Goal: Task Accomplishment & Management: Complete application form

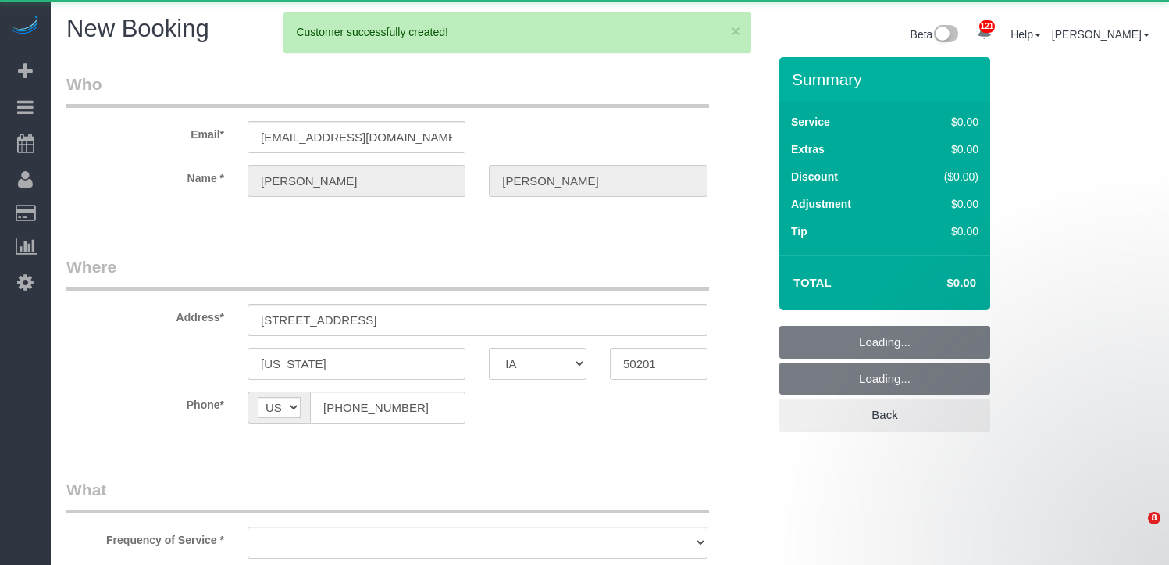
select select "IA"
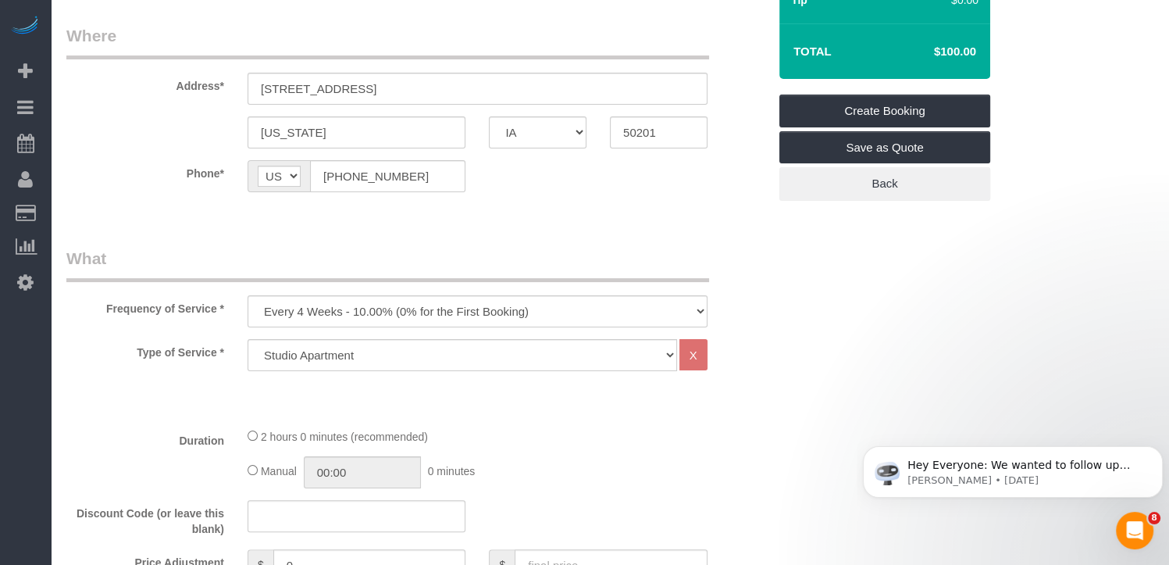
scroll to position [234, 0]
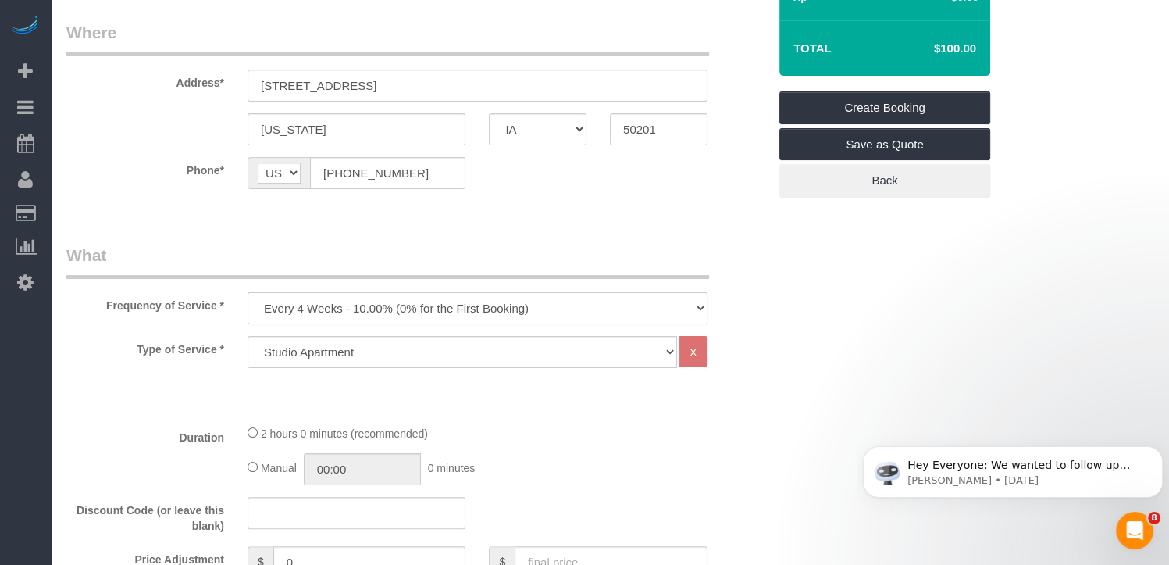
click at [604, 298] on select "Every 6 Weeks (0% for the First Booking) One Time Every 8 Weeks (0% for the Fir…" at bounding box center [478, 308] width 460 height 32
select select "object:5721"
click at [248, 292] on select "Every 6 Weeks (0% for the First Booking) One Time Every 8 Weeks (0% for the Fir…" at bounding box center [478, 308] width 460 height 32
click at [337, 349] on select "Studio Apartment 1 Bedroom Home 2 Bedroom Home 3 Bedroom Home 4 Bedroom Home 5 …" at bounding box center [463, 352] width 430 height 32
select select "15"
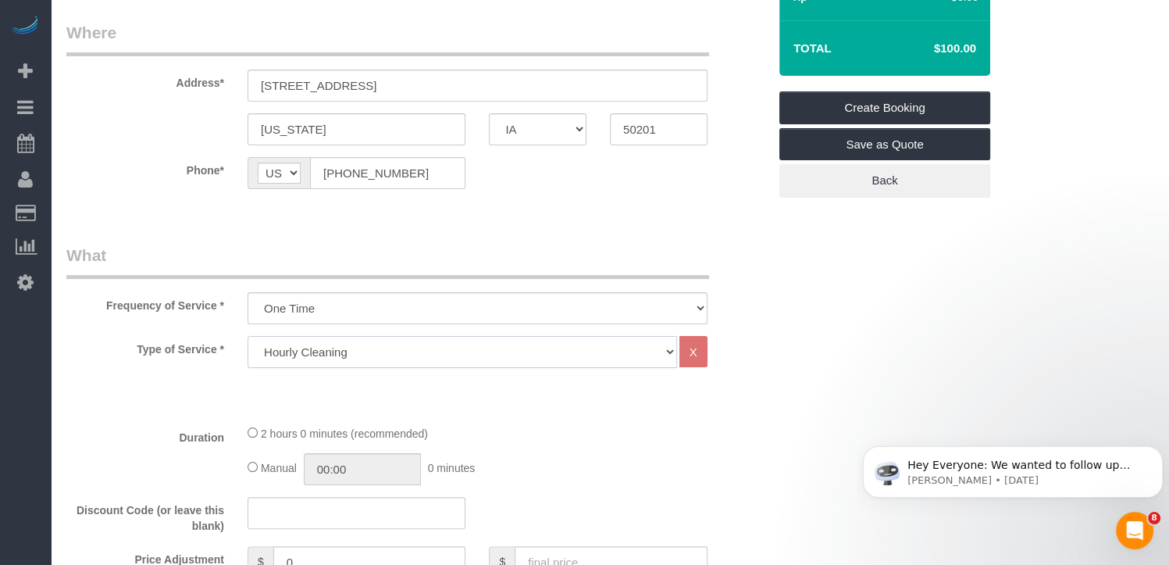
click at [248, 336] on select "Studio Apartment 1 Bedroom Home 2 Bedroom Home 3 Bedroom Home 4 Bedroom Home 5 …" at bounding box center [463, 352] width 430 height 32
select select "1"
select select "120"
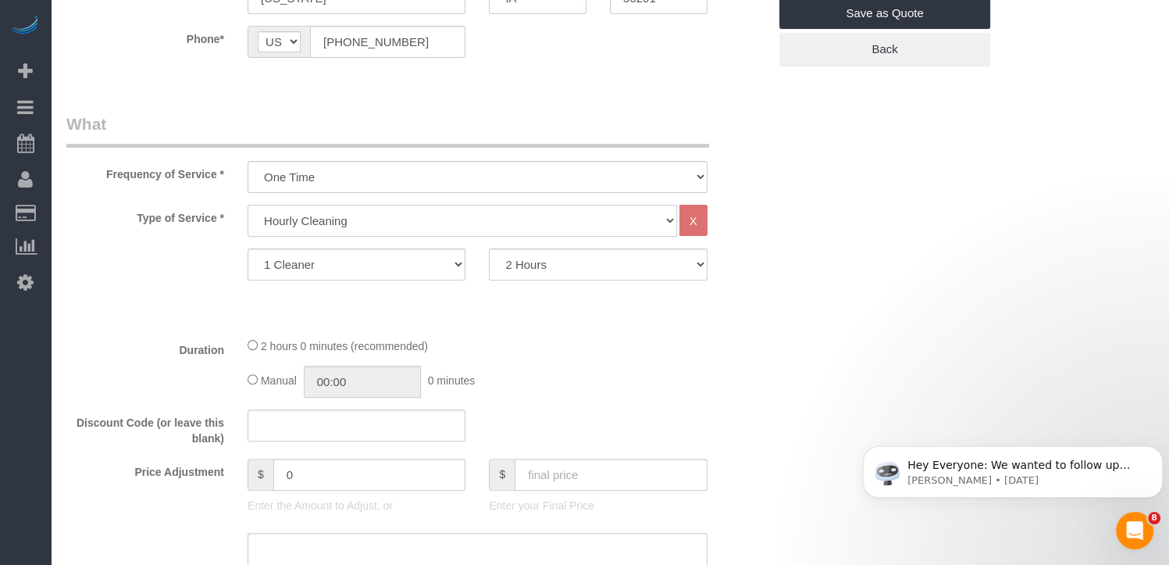
scroll to position [390, 0]
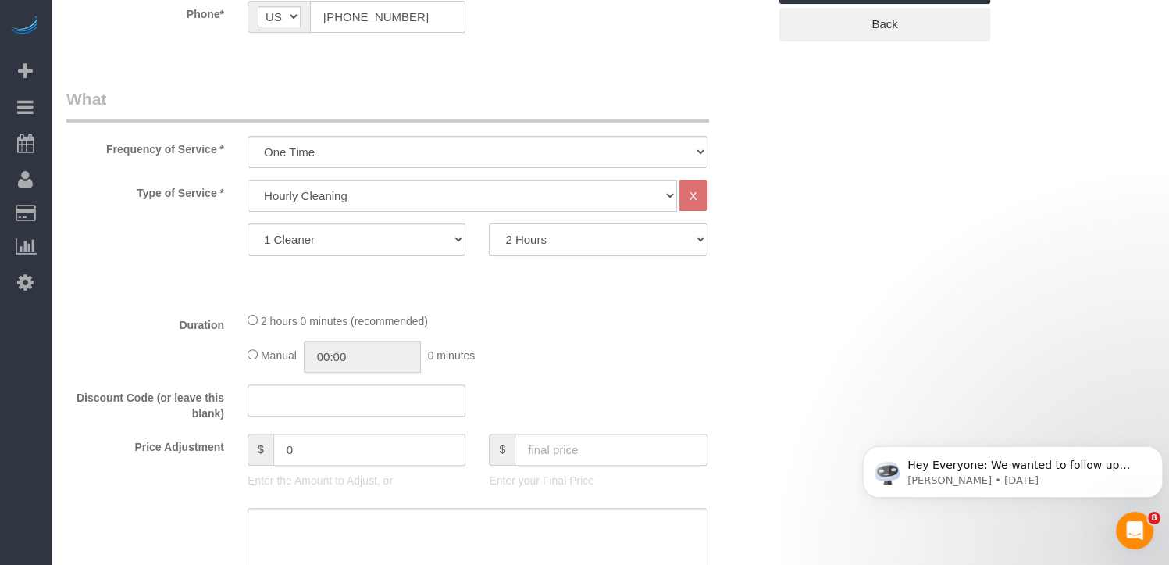
click at [669, 246] on select "2 Hours 3 Hours 4 Hours 5 Hours 6 Hours 7 Hours 8 Hours" at bounding box center [598, 239] width 218 height 32
click at [455, 239] on select "1 Cleaner 2 Cleaners" at bounding box center [357, 239] width 218 height 32
select select "2"
click at [248, 223] on select "1 Cleaner 2 Cleaners" at bounding box center [357, 239] width 218 height 32
click at [625, 237] on select "2 Hours 3 Hours 4 Hours 5 Hours 6 Hours 7 Hours 8 Hours" at bounding box center [598, 239] width 218 height 32
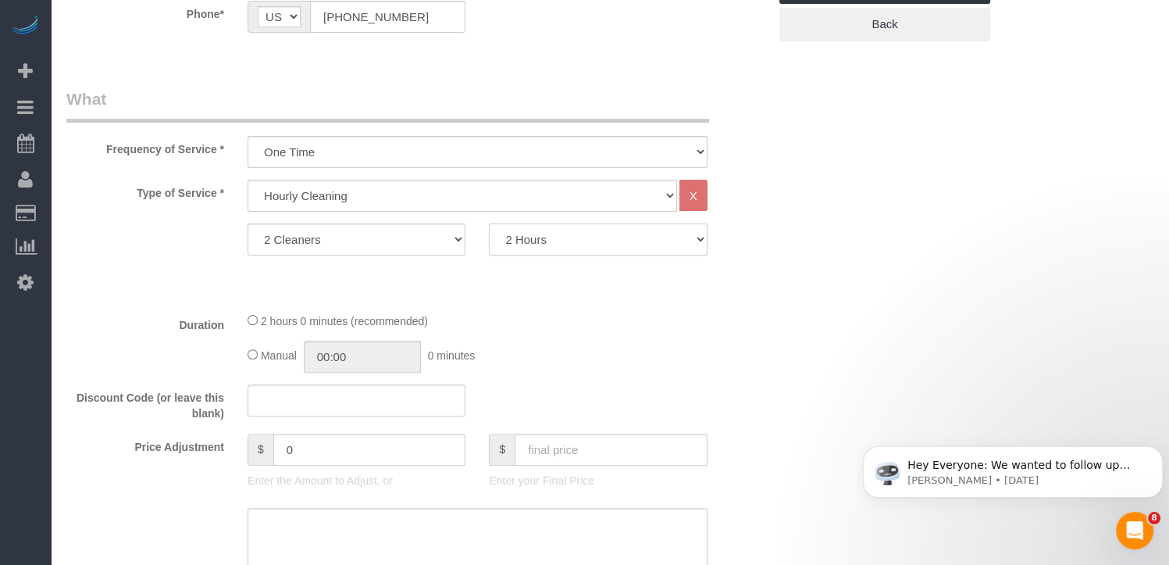
select select "360"
click at [489, 223] on select "2 Hours 3 Hours 4 Hours 5 Hours 6 Hours 7 Hours 8 Hours" at bounding box center [598, 239] width 218 height 32
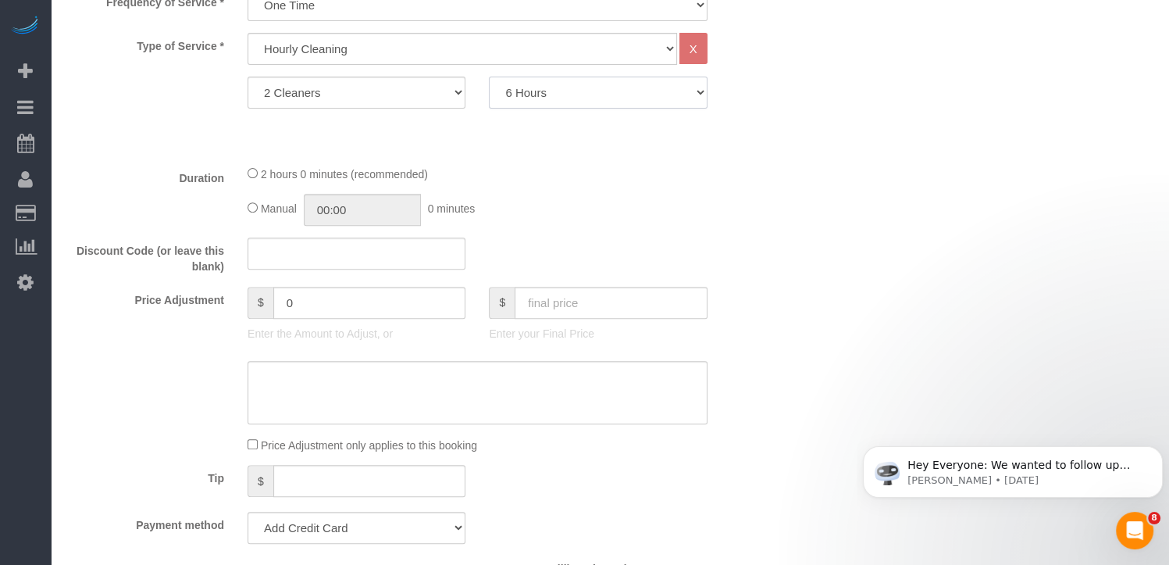
scroll to position [547, 0]
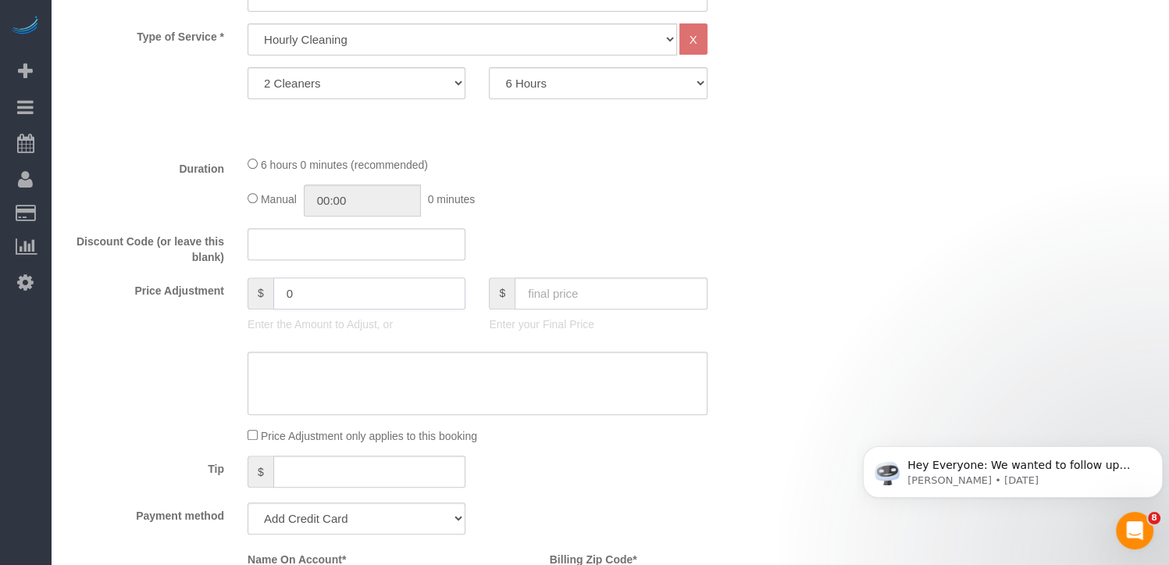
click at [348, 293] on input "0" at bounding box center [369, 293] width 193 height 32
type input "720"
drag, startPoint x: 365, startPoint y: 302, endPoint x: 257, endPoint y: 299, distance: 107.8
click at [262, 300] on div "$ 720" at bounding box center [357, 293] width 218 height 32
type input "720"
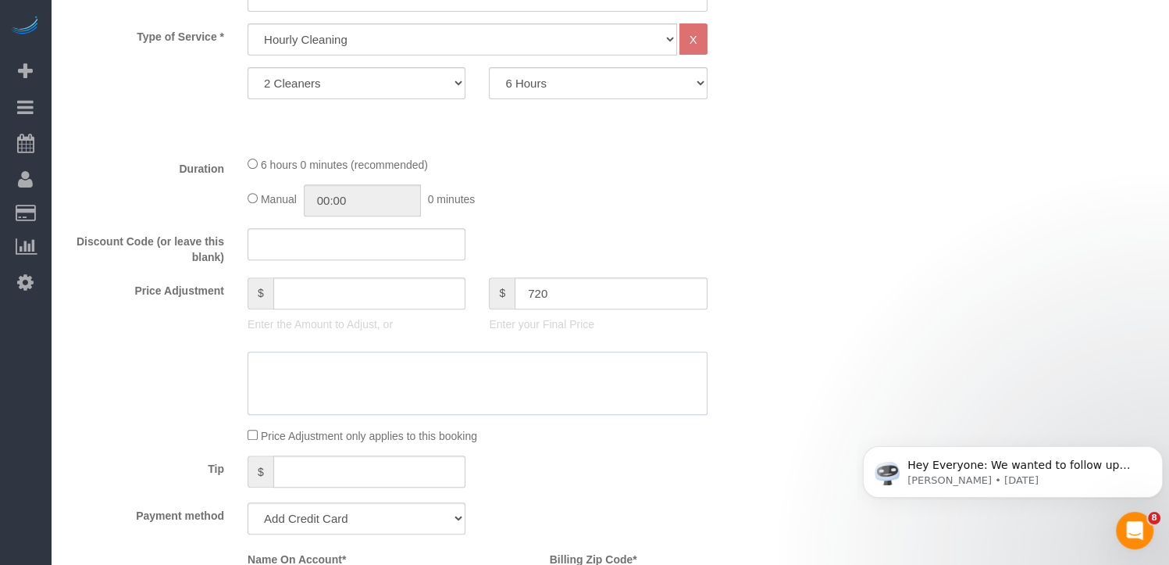
type input "-120"
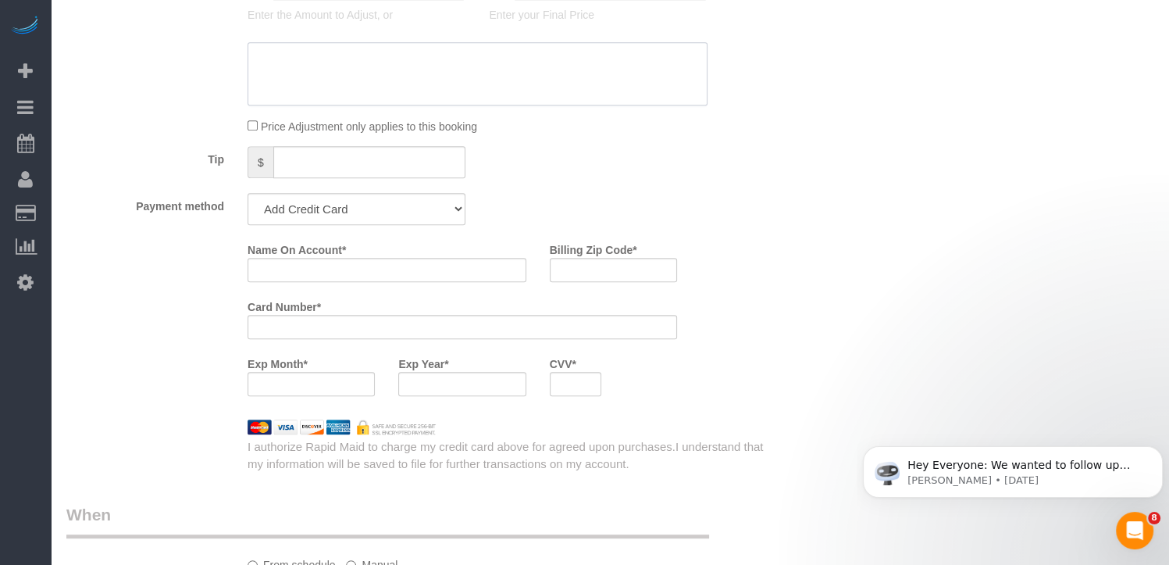
scroll to position [859, 0]
click at [351, 265] on input "Name On Account *" at bounding box center [387, 267] width 279 height 24
type input "[PERSON_NAME]"
type input "50201"
click at [516, 383] on div at bounding box center [461, 381] width 127 height 24
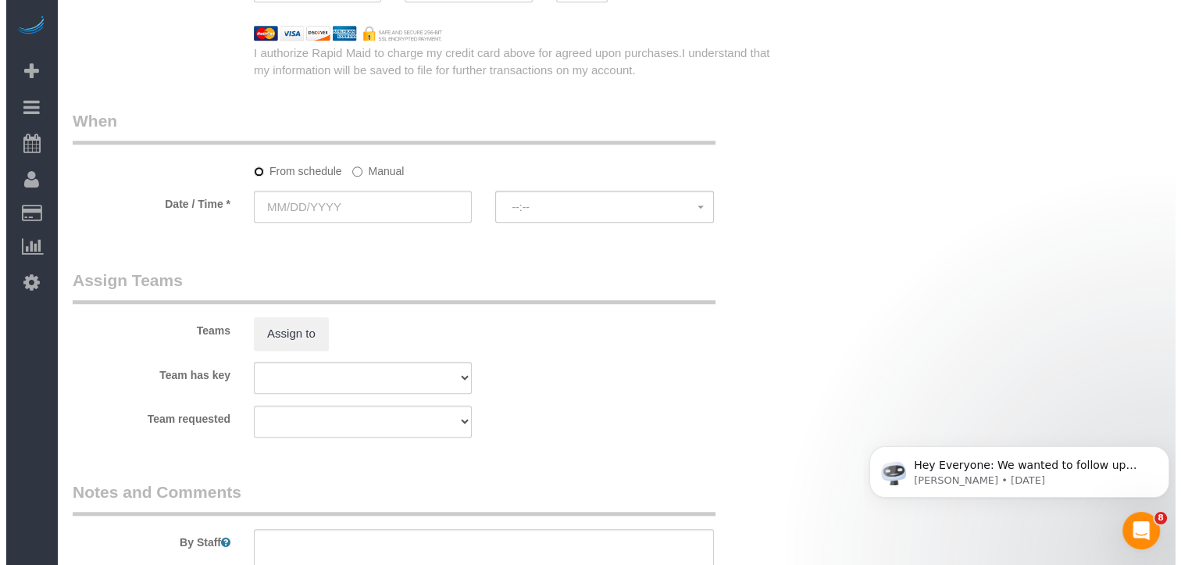
scroll to position [1252, 0]
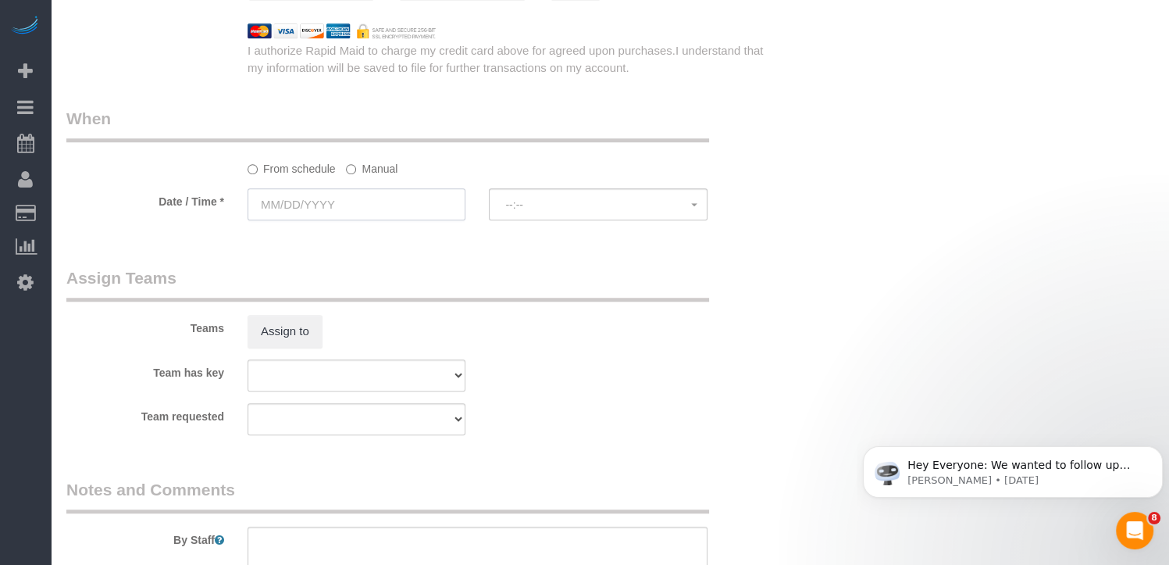
click at [319, 201] on input "text" at bounding box center [357, 204] width 218 height 32
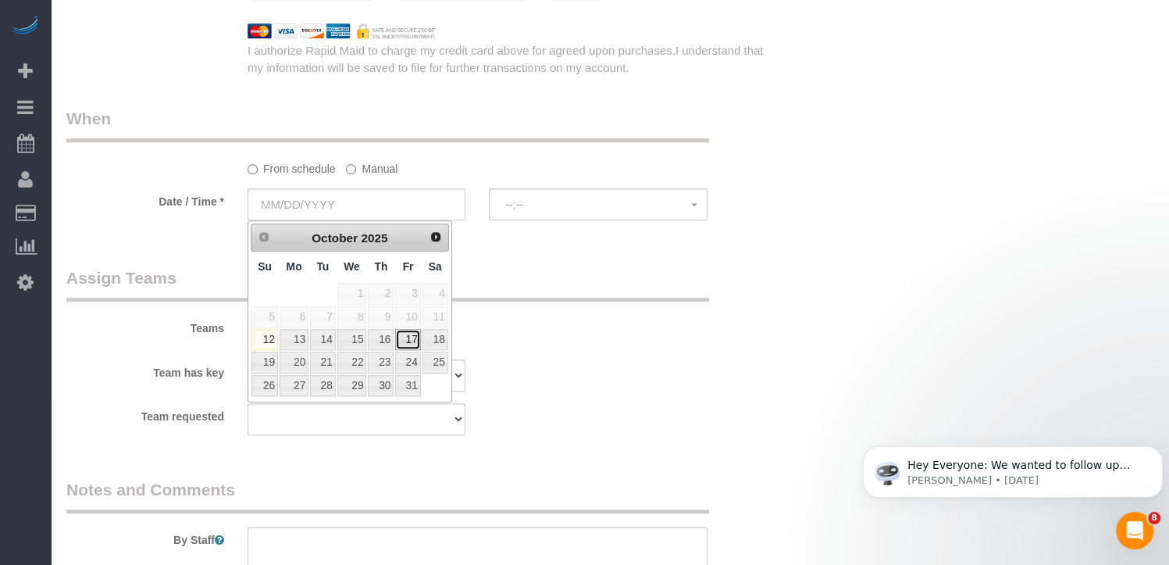
drag, startPoint x: 403, startPoint y: 333, endPoint x: 394, endPoint y: 333, distance: 9.4
click at [403, 333] on link "17" at bounding box center [407, 339] width 25 height 21
type input "[DATE]"
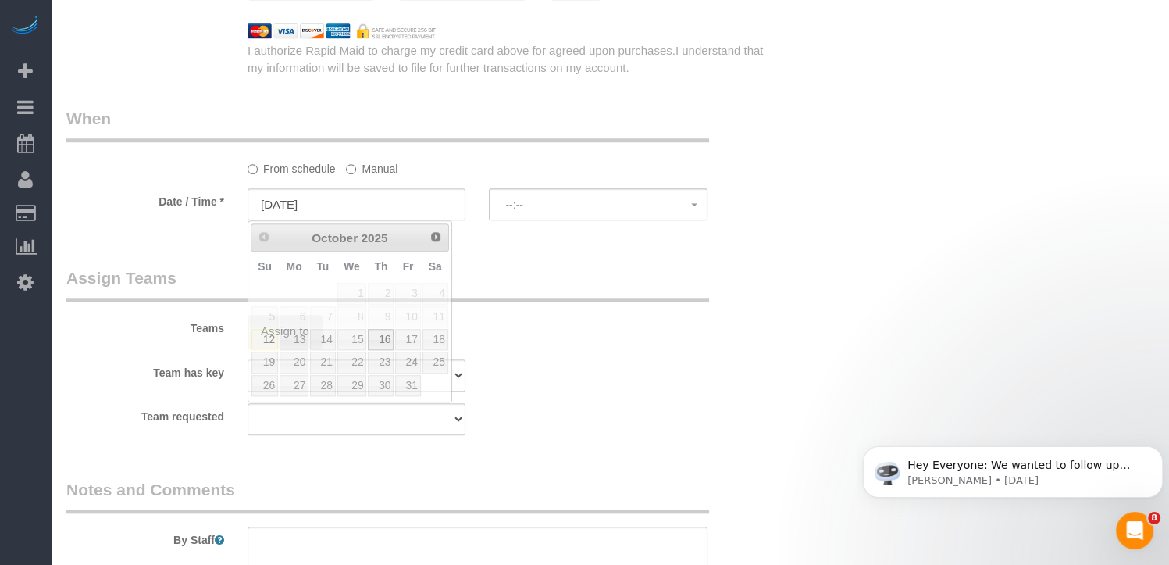
select select "spot1"
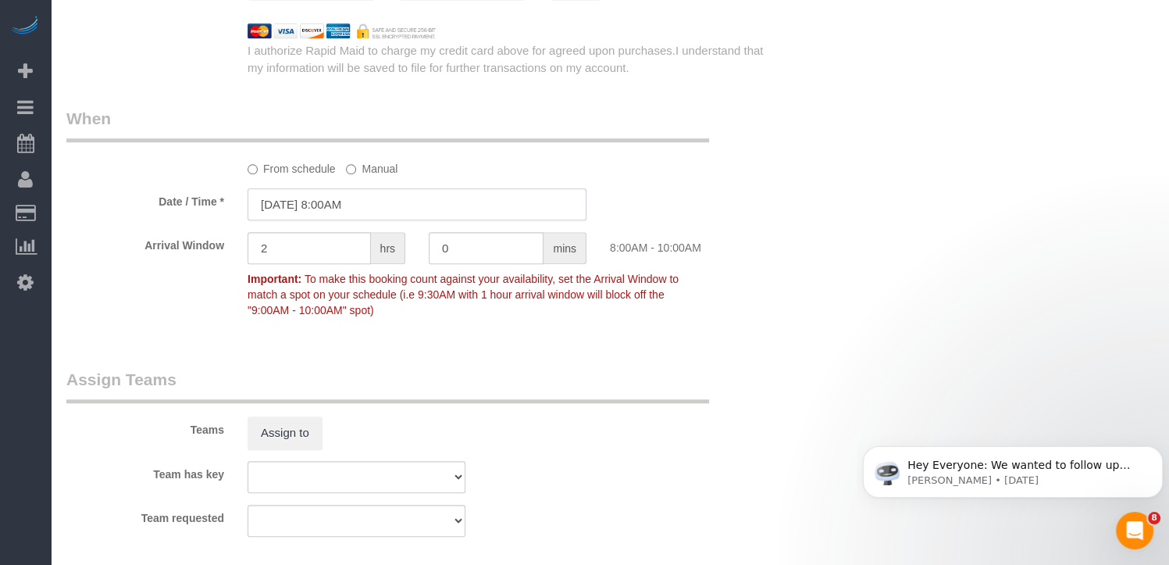
click at [333, 202] on input "[DATE] 8:00AM" at bounding box center [417, 204] width 339 height 32
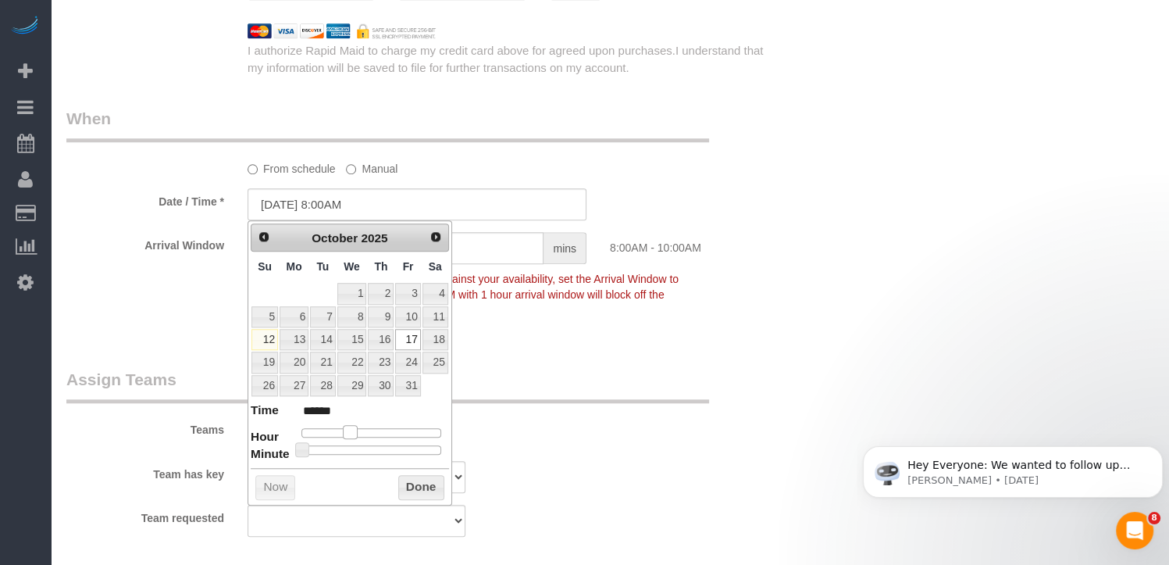
click at [345, 425] on span at bounding box center [350, 432] width 14 height 14
type input "[DATE] 9:00AM"
type input "******"
type input "[DATE] 8:00AM"
type input "******"
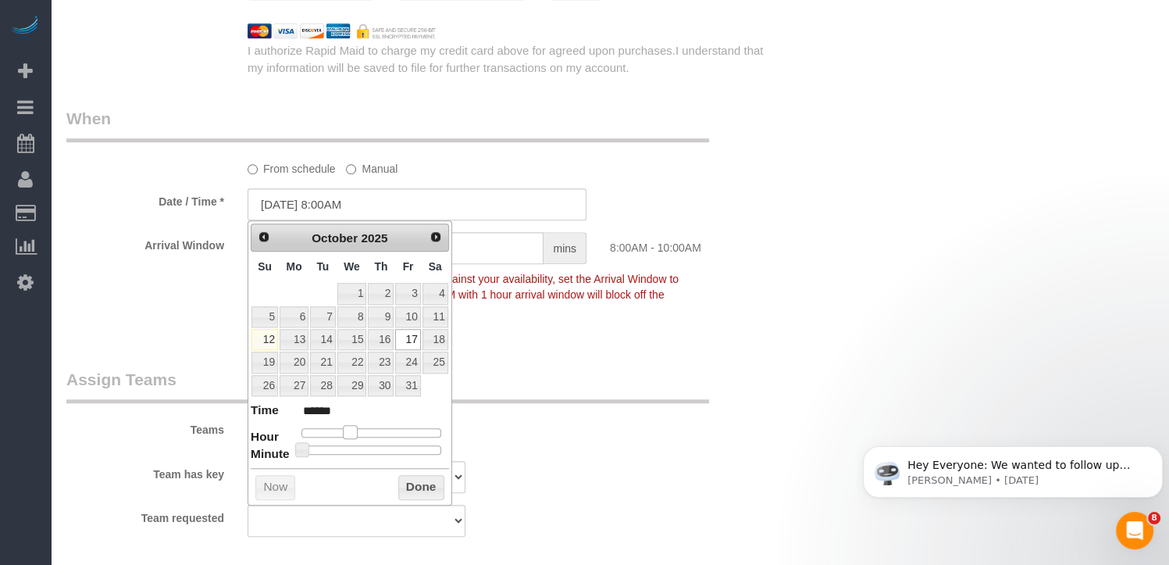
click at [345, 427] on span at bounding box center [350, 432] width 14 height 14
type input "[DATE] 8:05AM"
type input "******"
type input "[DATE] 8:10AM"
type input "******"
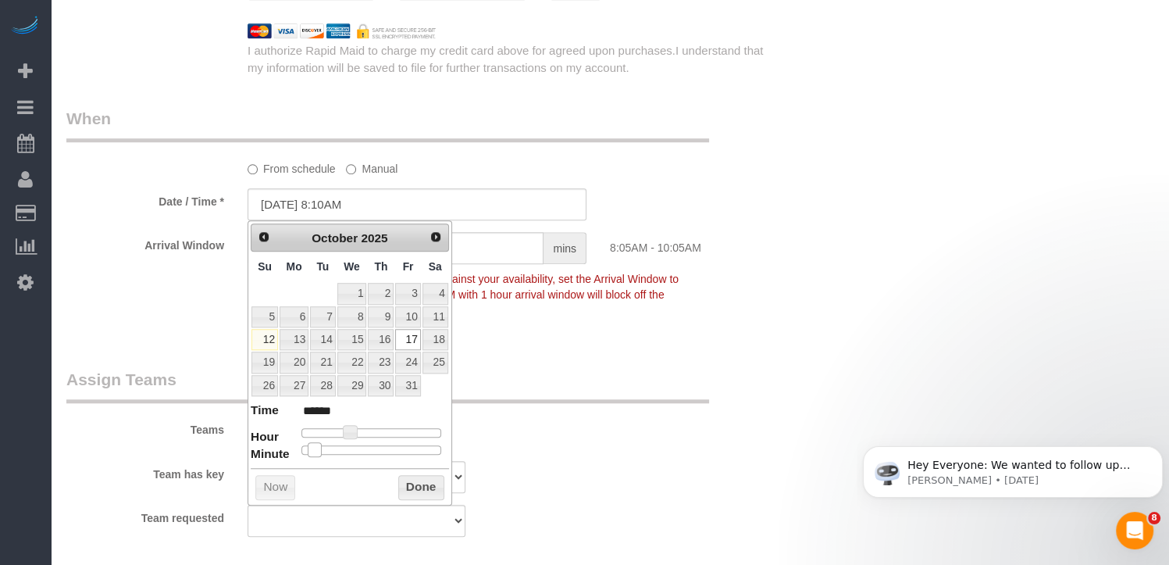
type input "[DATE] 8:15AM"
type input "******"
type input "[DATE] 8:20AM"
type input "******"
type input "[DATE] 8:25AM"
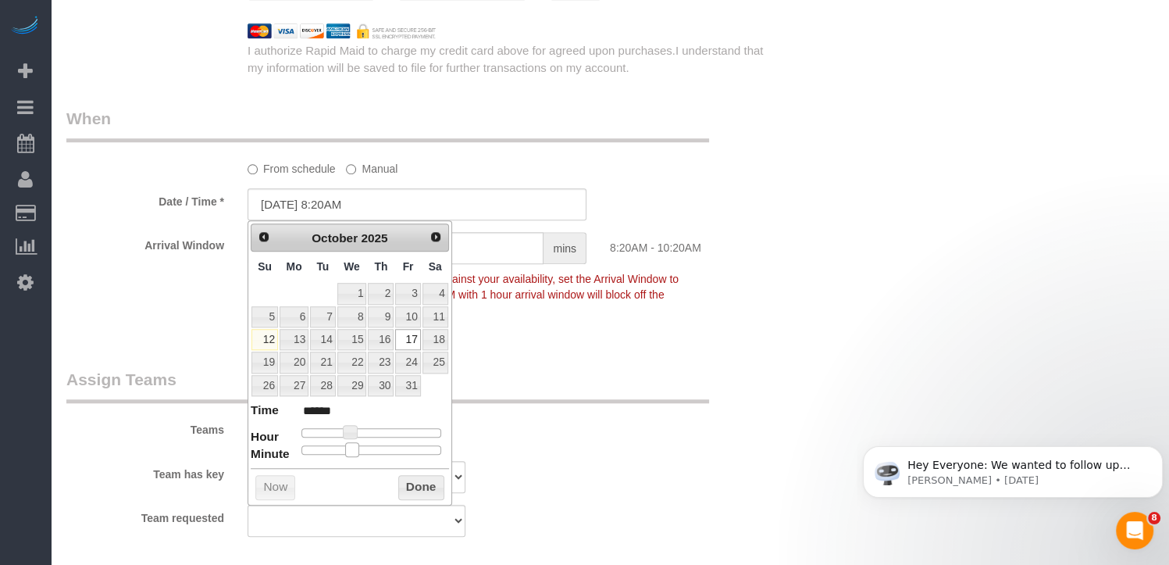
type input "******"
type input "[DATE] 8:30AM"
type input "******"
drag, startPoint x: 297, startPoint y: 443, endPoint x: 367, endPoint y: 439, distance: 70.4
click at [367, 439] on dl "Time ****** Hour Minute Second Millisecond Microsecond Time Zone ***** ***** **…" at bounding box center [350, 428] width 198 height 54
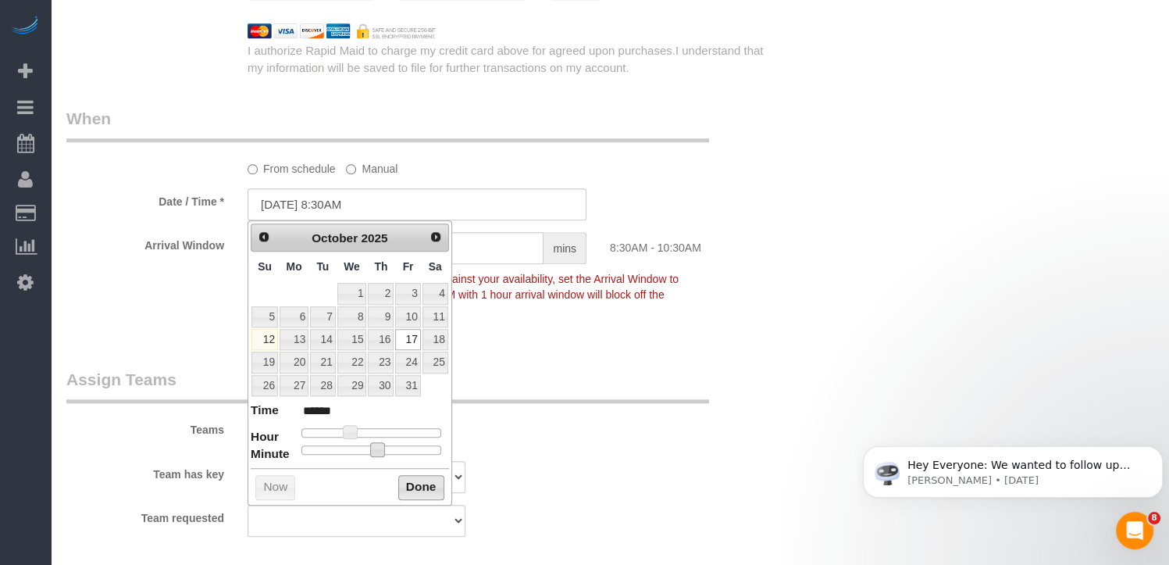
click at [429, 482] on button "Done" at bounding box center [421, 487] width 46 height 25
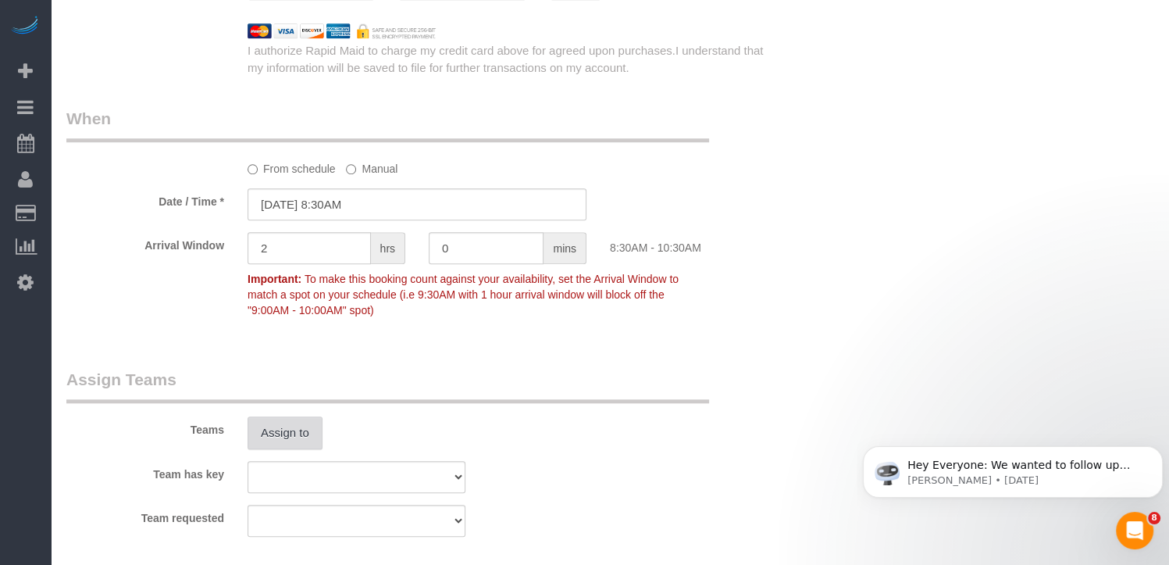
click at [284, 440] on button "Assign to" at bounding box center [285, 432] width 75 height 33
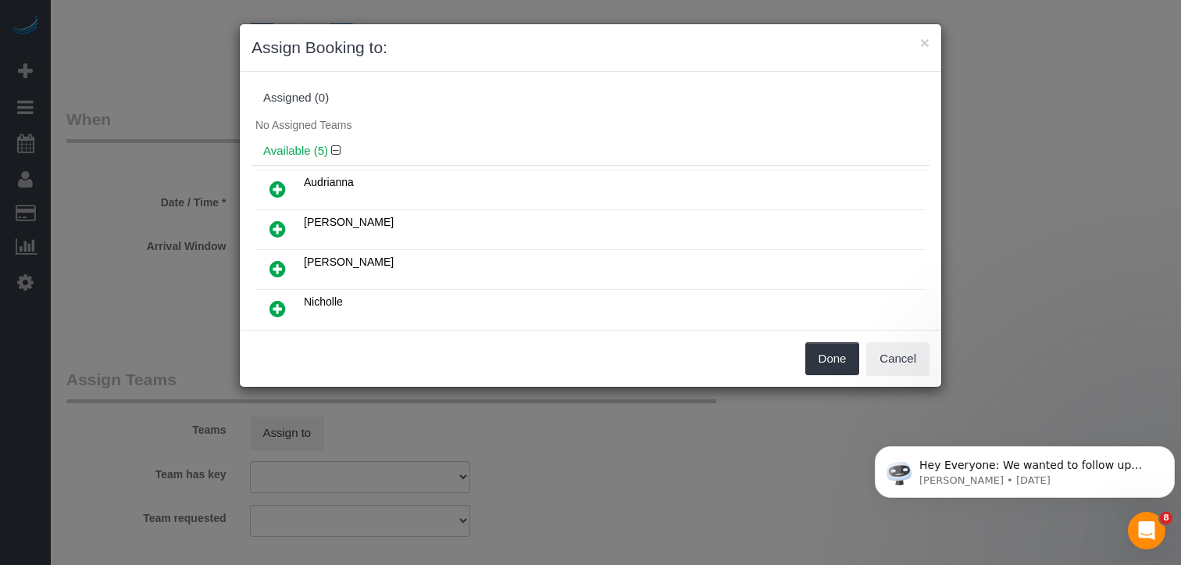
click at [273, 264] on icon at bounding box center [277, 268] width 16 height 19
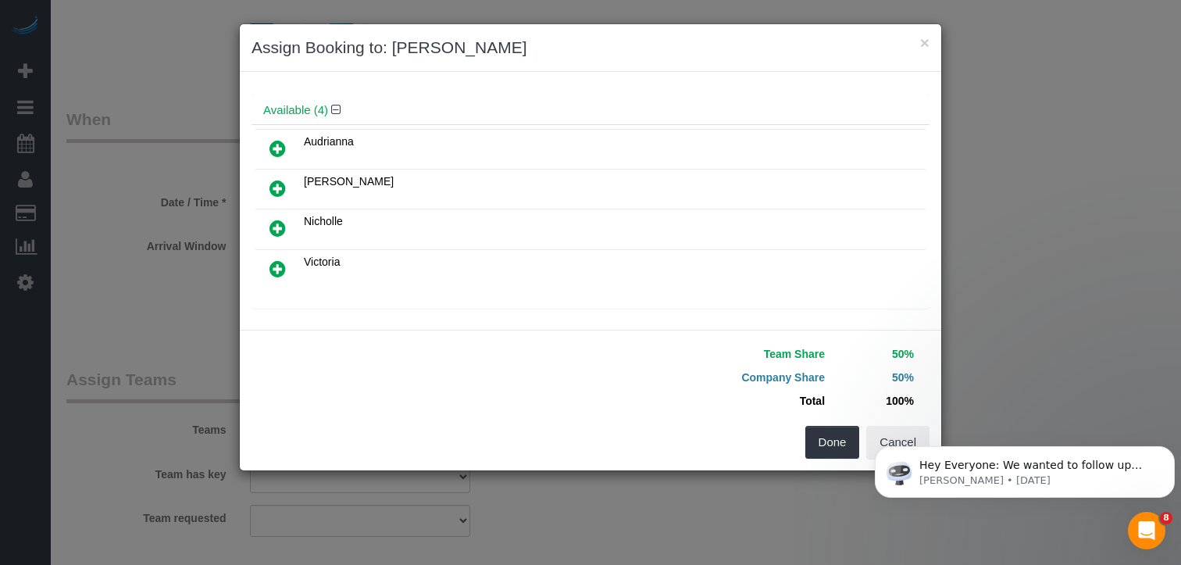
scroll to position [156, 0]
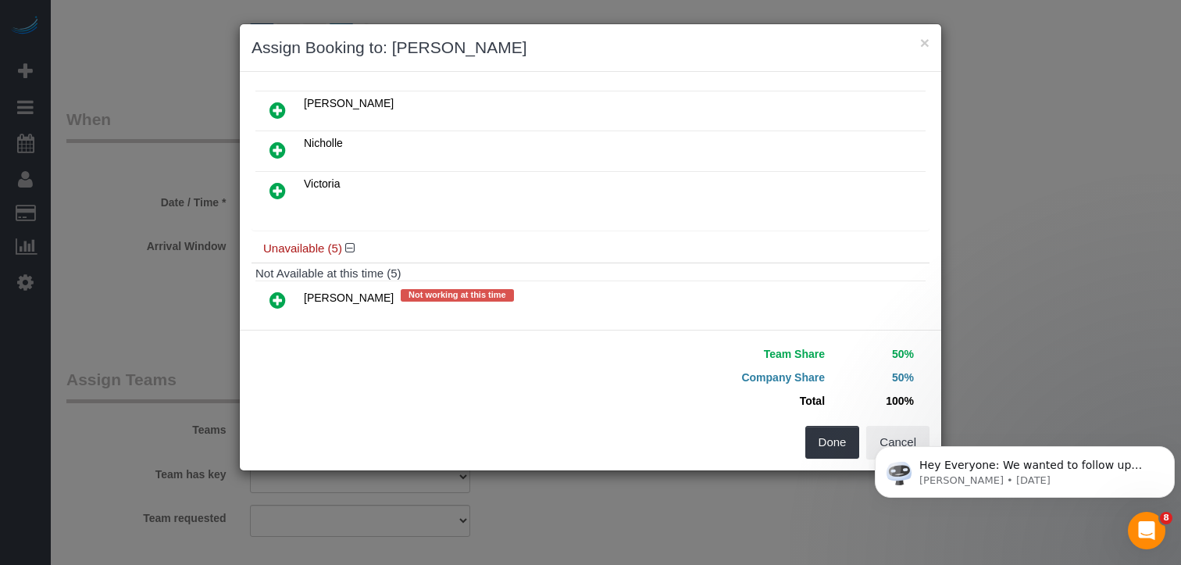
drag, startPoint x: 277, startPoint y: 184, endPoint x: 506, endPoint y: 236, distance: 234.7
click at [278, 184] on icon at bounding box center [277, 190] width 16 height 19
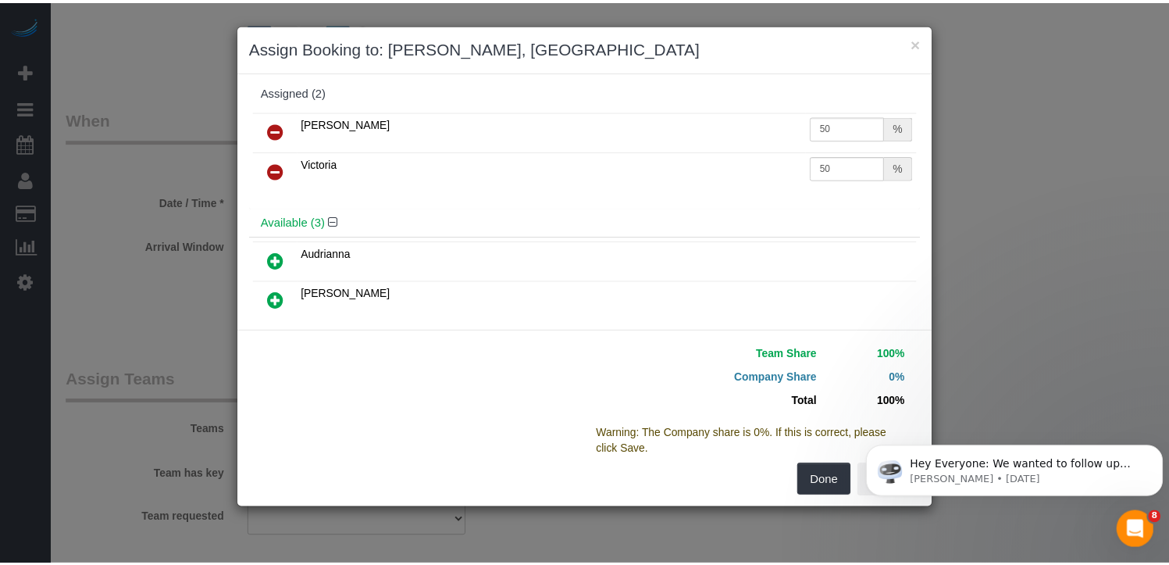
scroll to position [0, 0]
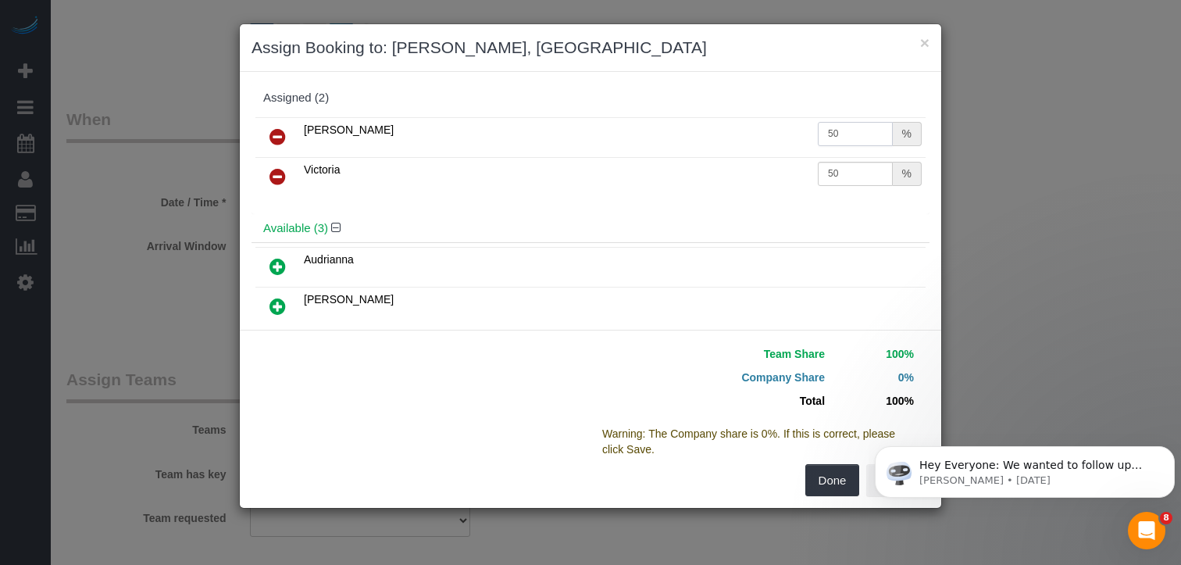
drag, startPoint x: 842, startPoint y: 127, endPoint x: 734, endPoint y: 133, distance: 108.0
click at [734, 133] on tr "[PERSON_NAME] 50 %" at bounding box center [590, 137] width 670 height 40
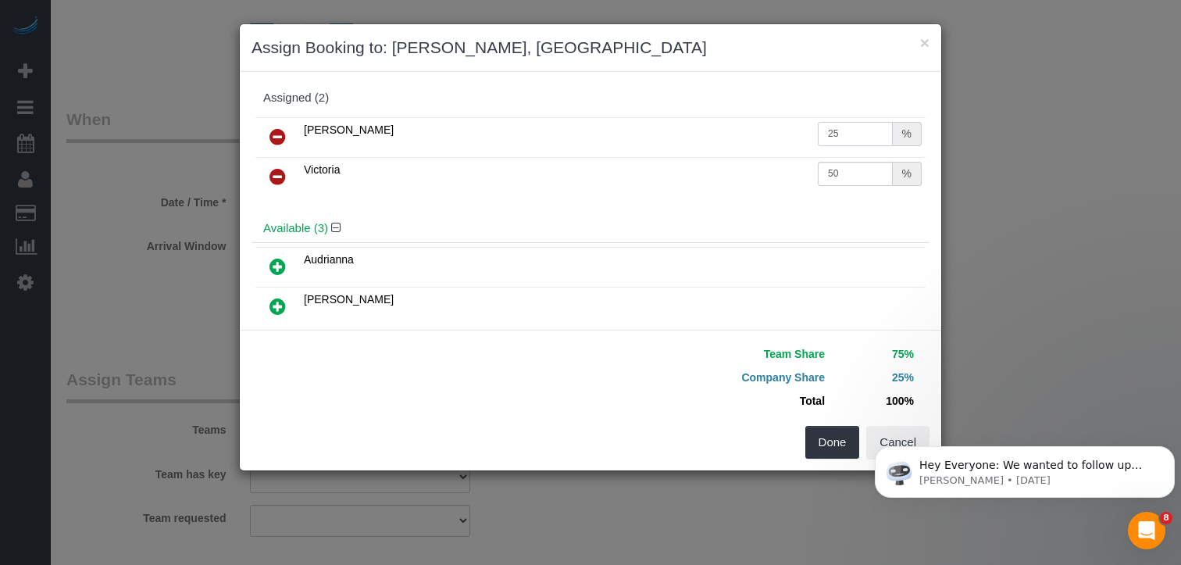
type input "25"
click at [814, 173] on td "50 %" at bounding box center [870, 177] width 112 height 40
type input "25"
drag, startPoint x: 840, startPoint y: 443, endPoint x: 856, endPoint y: 443, distance: 16.4
click at [844, 443] on button "Done" at bounding box center [832, 442] width 55 height 33
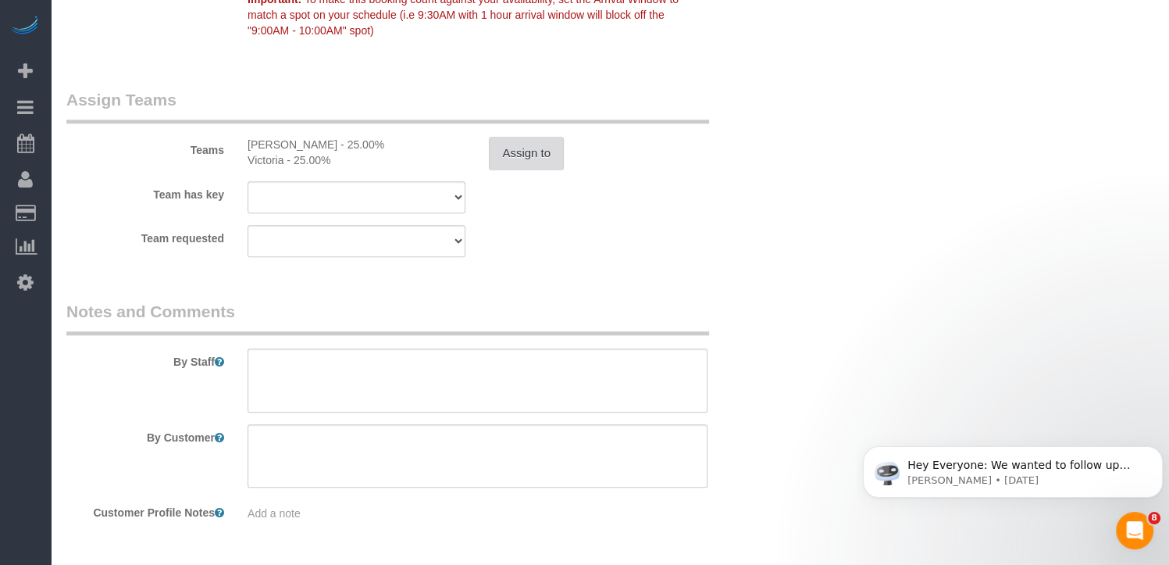
scroll to position [1564, 0]
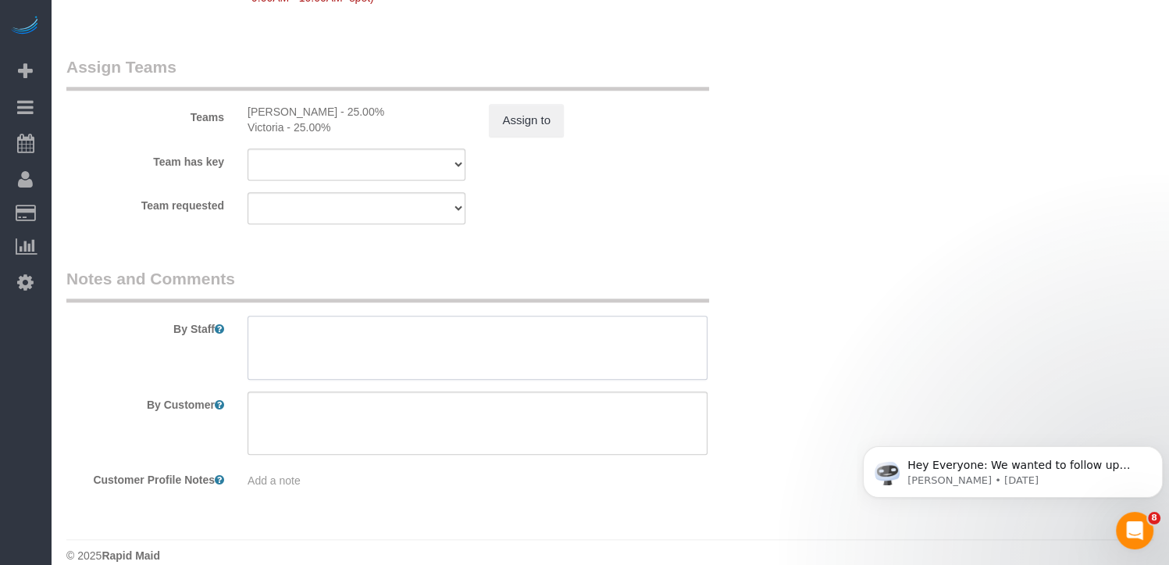
click at [385, 326] on textarea at bounding box center [478, 348] width 460 height 64
type textarea "G"
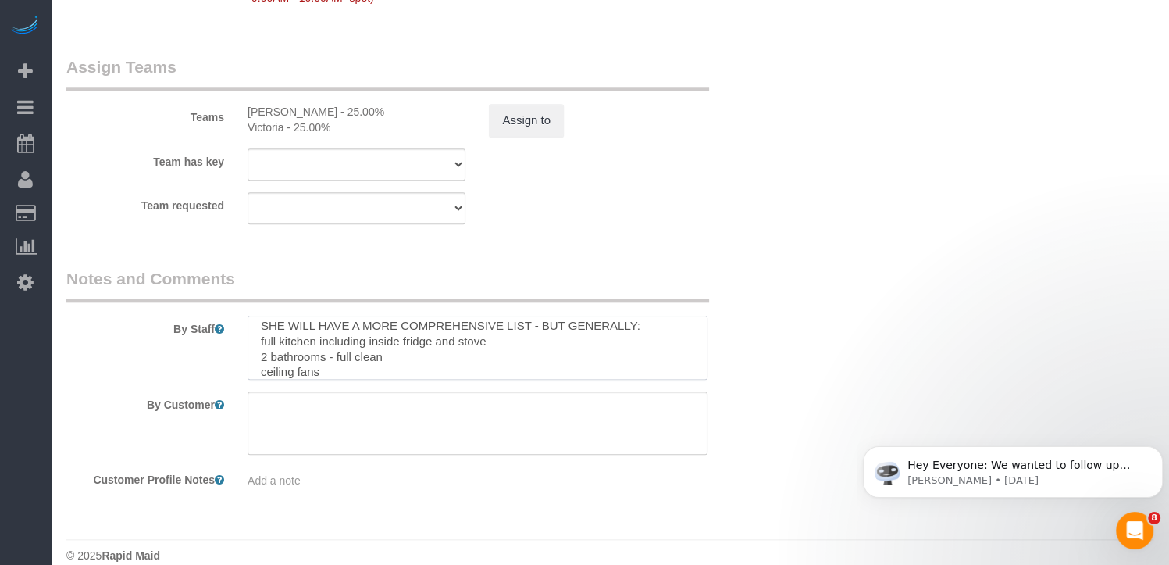
scroll to position [53, 0]
click at [415, 371] on textarea at bounding box center [478, 348] width 460 height 64
click at [372, 322] on textarea at bounding box center [478, 348] width 460 height 64
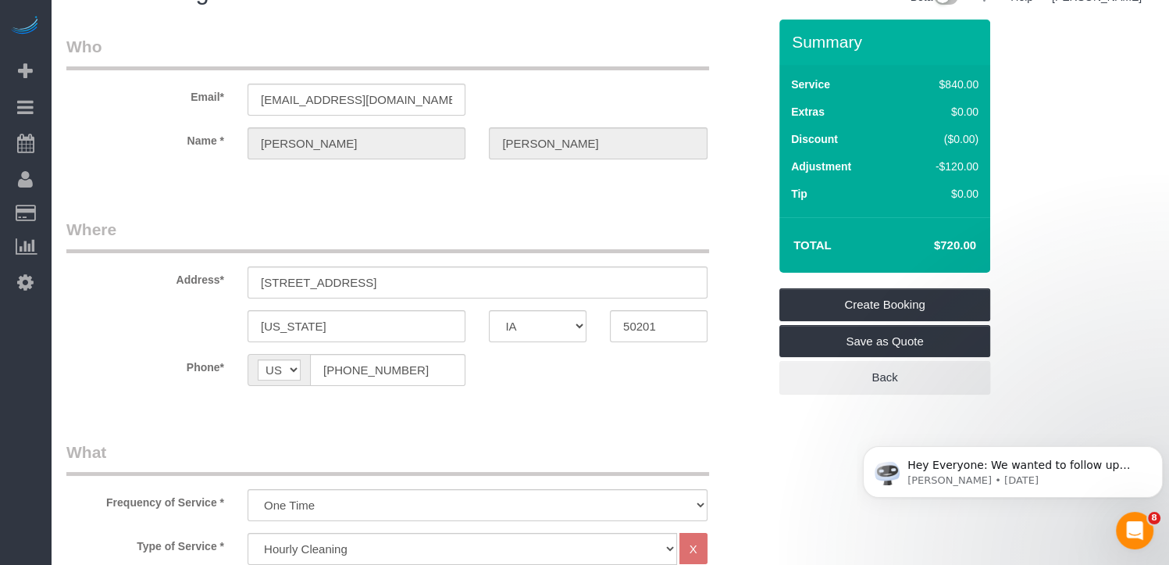
scroll to position [2, 0]
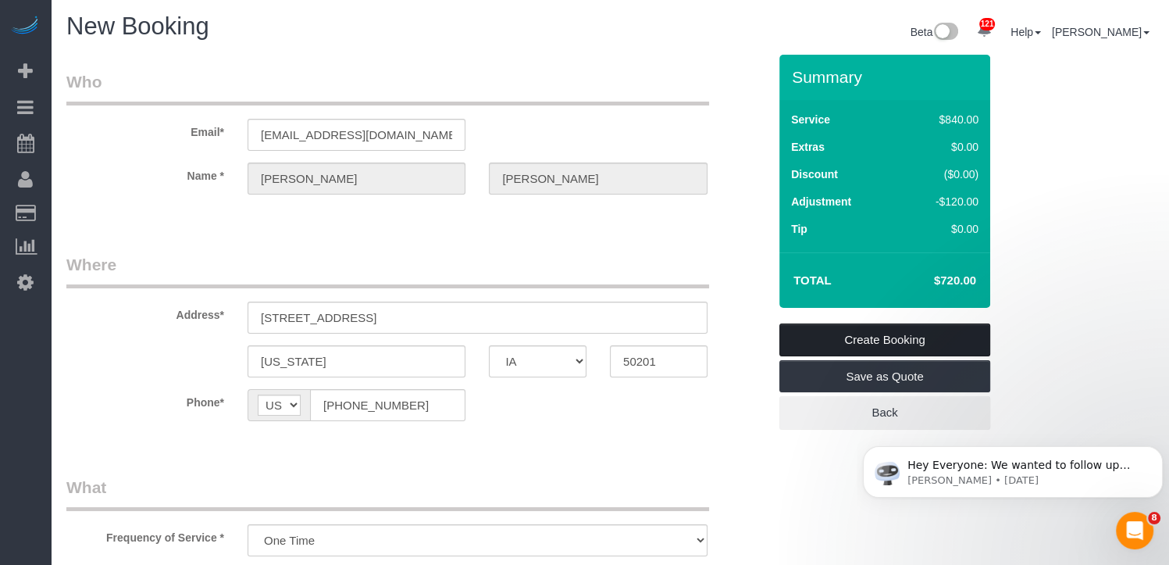
type textarea "6 hours each cleaner - she is getting ready for a family reunion 2 dogs and 2 c…"
click at [875, 334] on link "Create Booking" at bounding box center [884, 339] width 211 height 33
